Goal: Information Seeking & Learning: Find specific fact

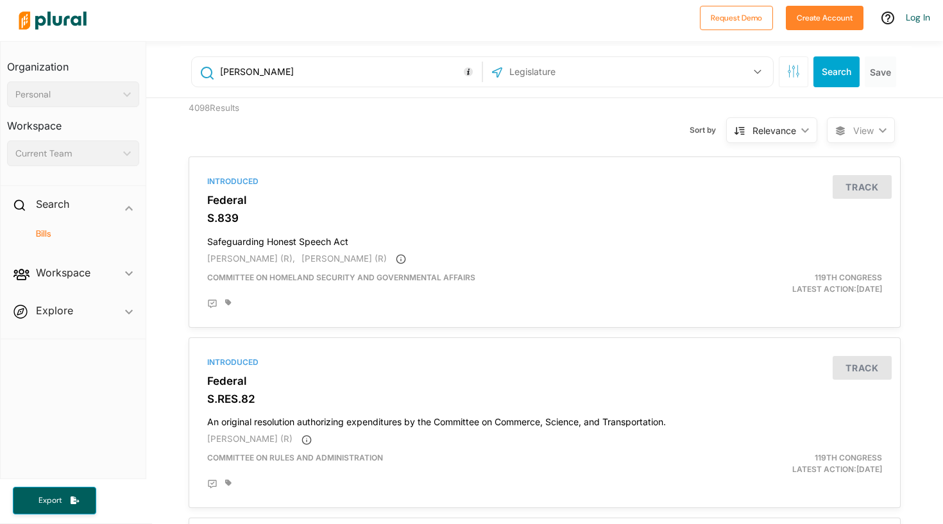
scroll to position [3124, 0]
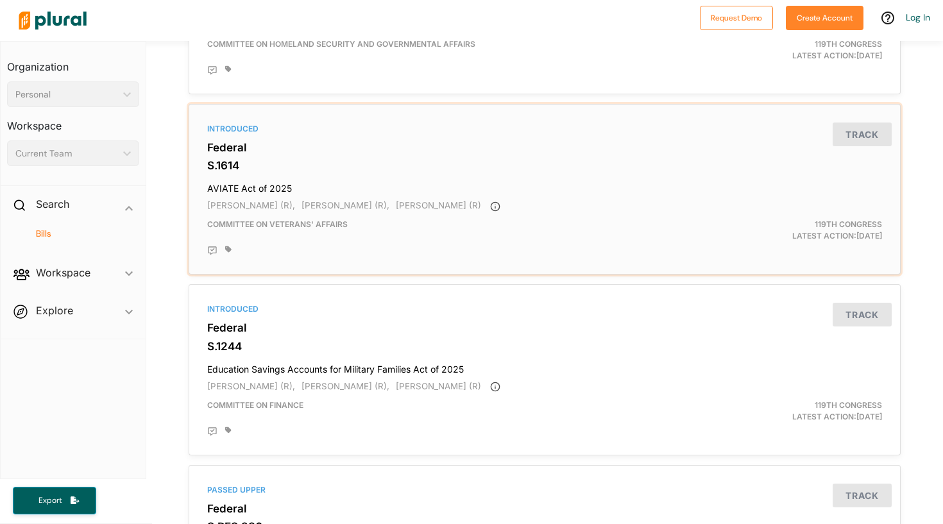
click at [456, 159] on h3 "S.1614" at bounding box center [544, 165] width 675 height 13
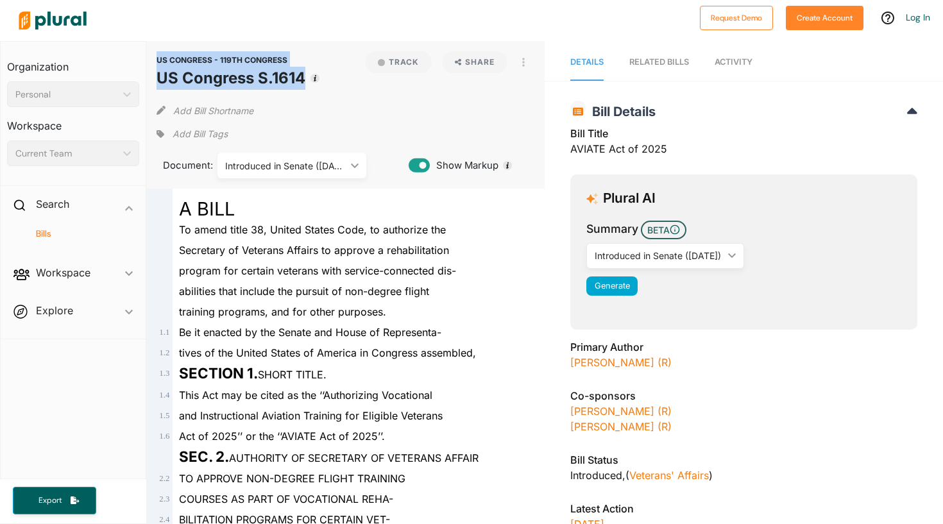
drag, startPoint x: 155, startPoint y: 58, endPoint x: 305, endPoint y: 77, distance: 151.3
click at [305, 77] on div "US CONGRESS - 119TH CONGRESS US Congress S.1614 Track Share View PDF View Sourc…" at bounding box center [345, 115] width 399 height 148
copy header "US CONGRESS - 119TH CONGRESS US Congress S.1614"
click at [354, 36] on div at bounding box center [353, 20] width 681 height 45
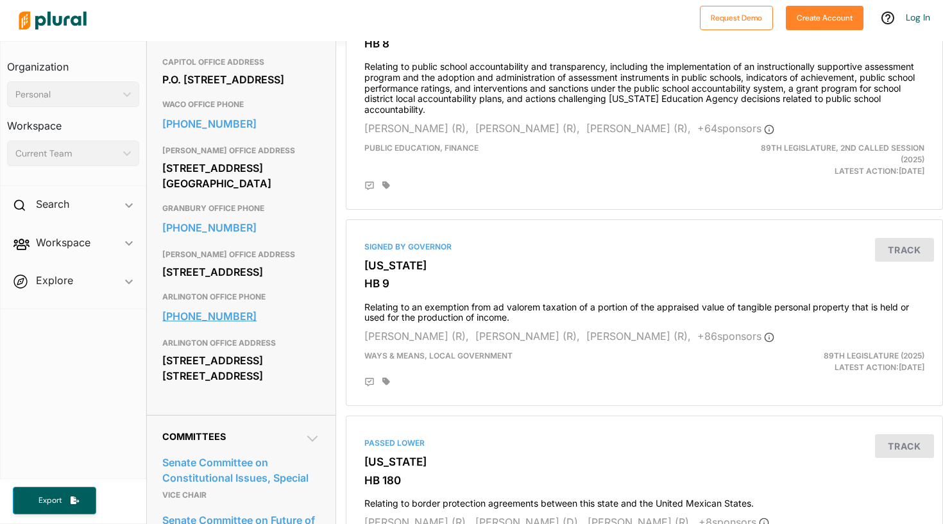
scroll to position [560, 1]
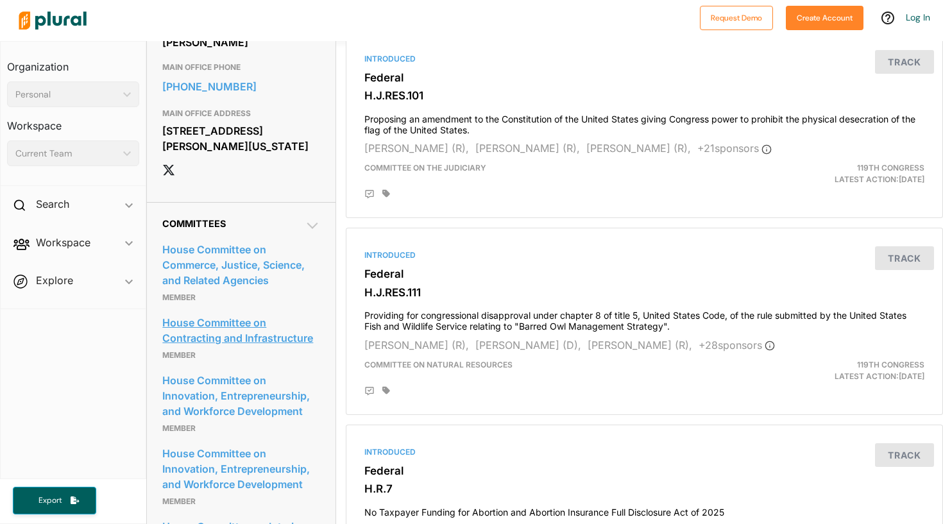
scroll to position [870, 3]
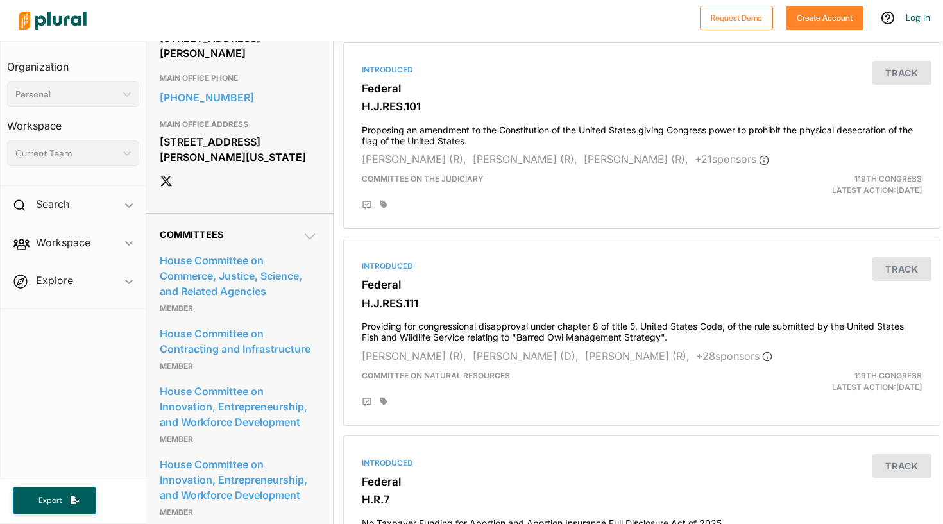
drag, startPoint x: 161, startPoint y: 185, endPoint x: 290, endPoint y: 217, distance: 132.8
click at [290, 167] on div "[STREET_ADDRESS][PERSON_NAME][US_STATE]" at bounding box center [238, 149] width 157 height 35
copy div "[STREET_ADDRESS][PERSON_NAME][US_STATE]"
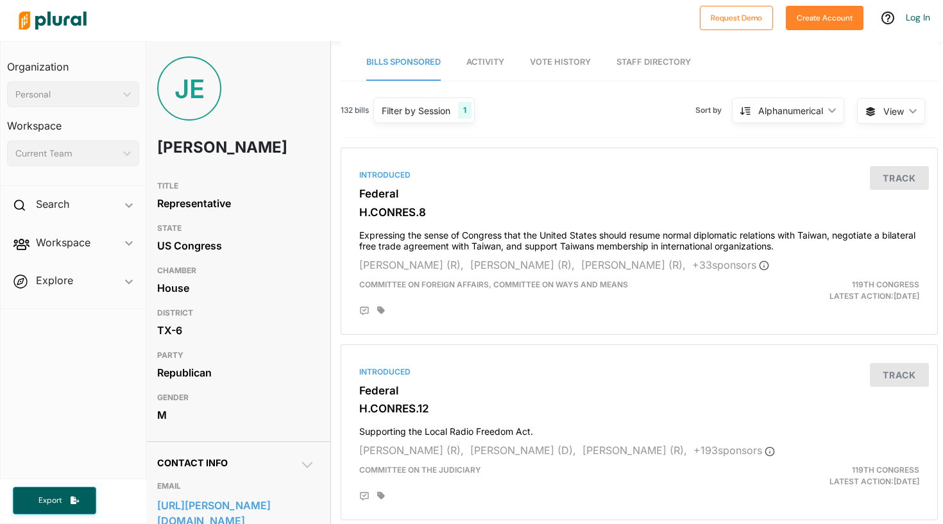
scroll to position [0, 0]
click at [297, 204] on div "Representative" at bounding box center [235, 203] width 157 height 19
